Goal: Information Seeking & Learning: Learn about a topic

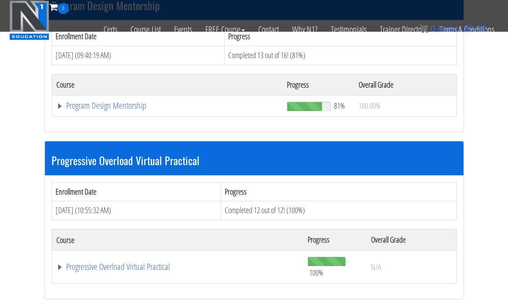
scroll to position [969, 0]
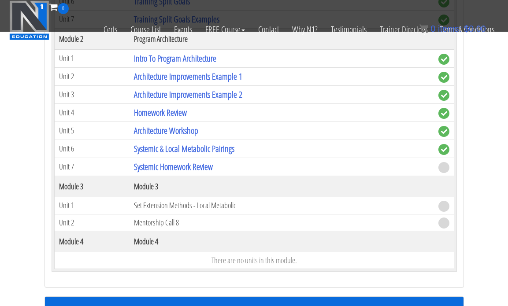
scroll to position [1207, 0]
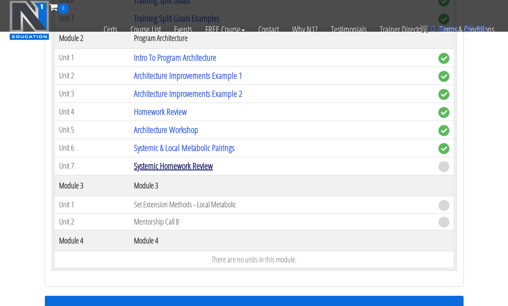
click at [172, 163] on link "Systemic Homework Review" at bounding box center [173, 166] width 79 height 12
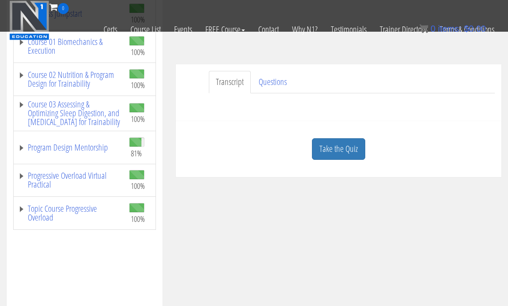
scroll to position [167, 0]
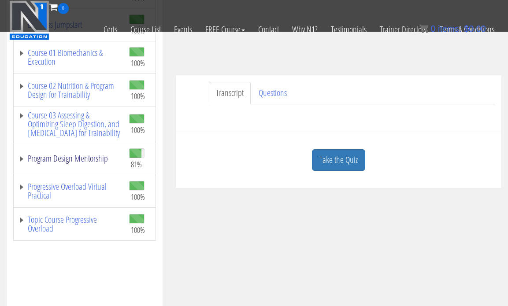
click at [96, 163] on link "Program Design Mentorship" at bounding box center [69, 158] width 102 height 9
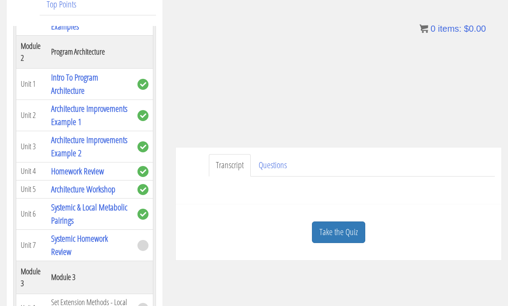
scroll to position [151, 0]
click at [337, 234] on link "Take the Quiz" at bounding box center [338, 232] width 53 height 22
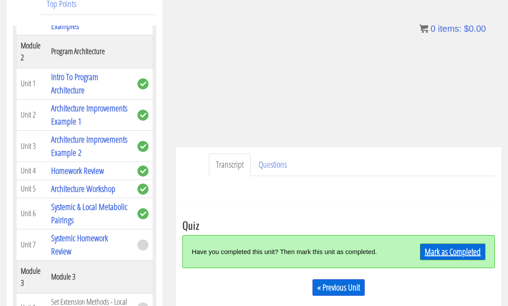
click at [438, 255] on link "Mark as Completed" at bounding box center [453, 252] width 66 height 17
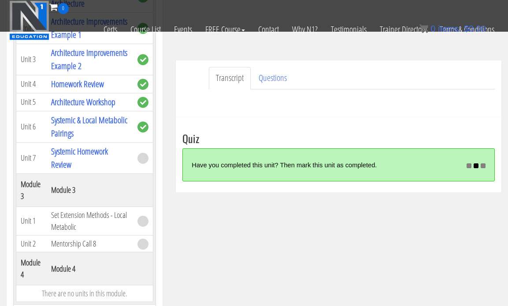
scroll to position [181, 0]
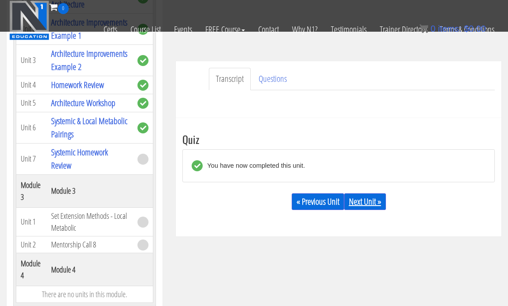
click at [364, 206] on link "Next Unit »" at bounding box center [365, 201] width 42 height 17
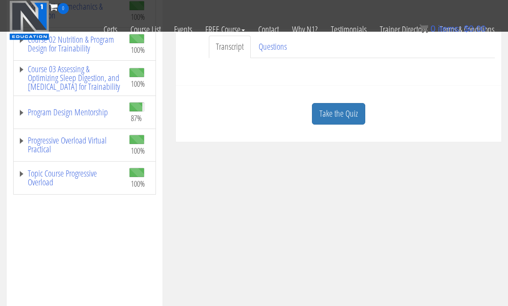
scroll to position [213, 0]
click at [92, 118] on link "Program Design Mentorship" at bounding box center [69, 113] width 102 height 9
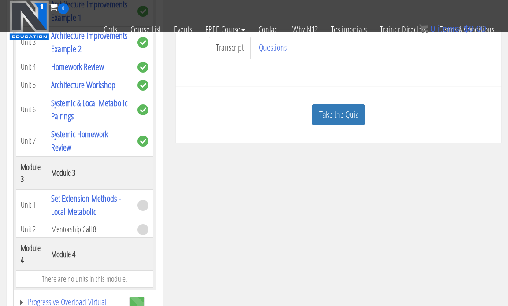
scroll to position [392, 0]
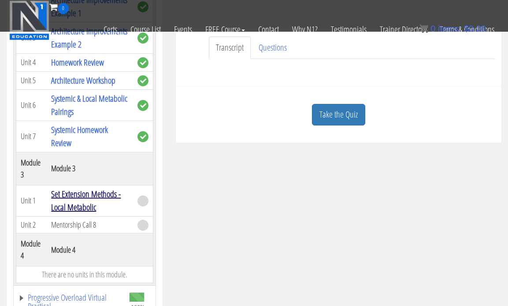
click at [108, 202] on link "Set Extension Methods - Local Metabolic" at bounding box center [86, 200] width 70 height 25
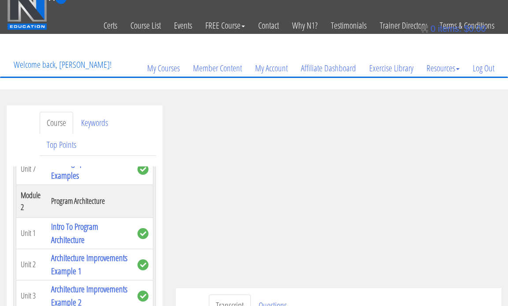
scroll to position [6, 0]
